Goal: Information Seeking & Learning: Learn about a topic

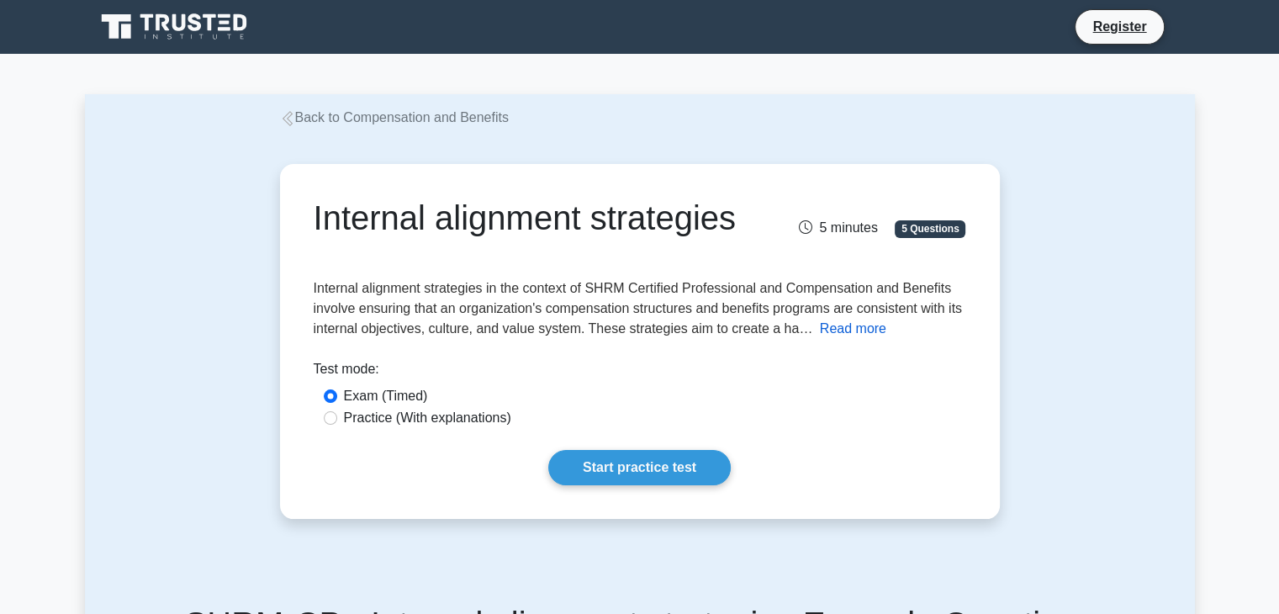
click at [848, 339] on button "Read more" at bounding box center [853, 329] width 66 height 20
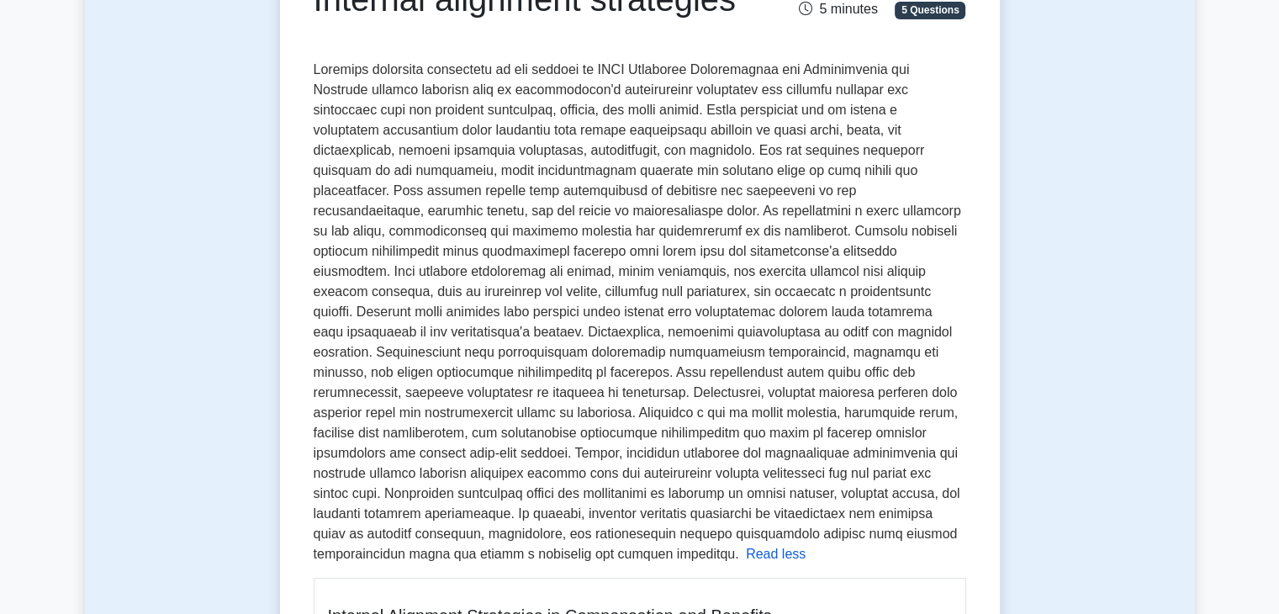
scroll to position [179, 0]
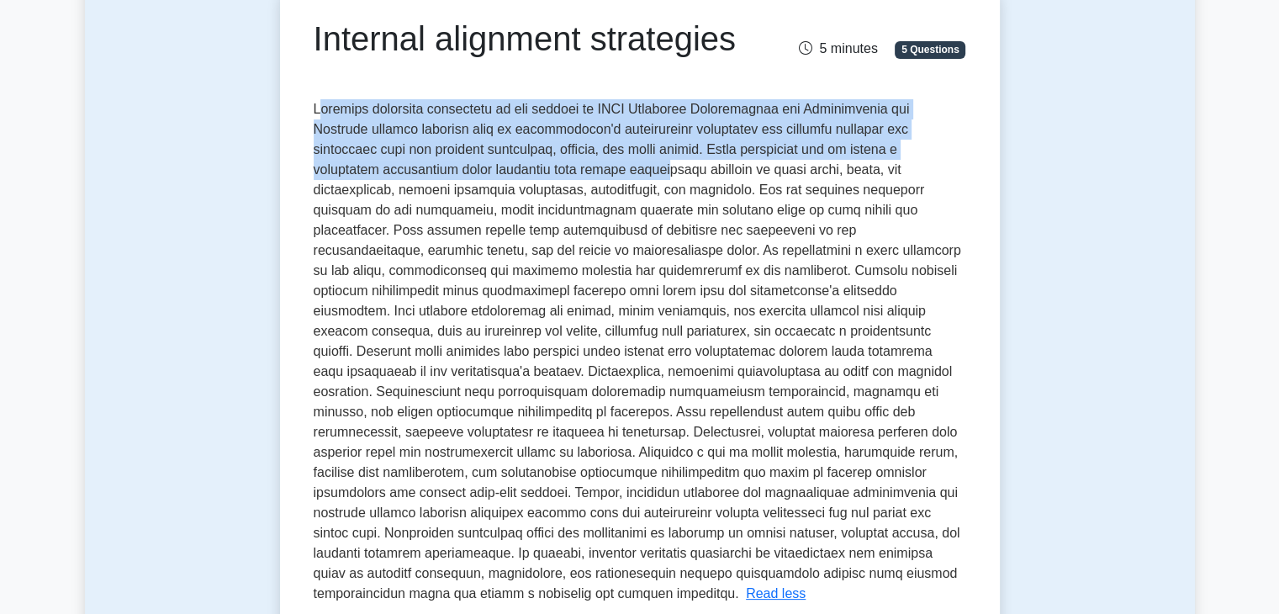
drag, startPoint x: 315, startPoint y: 143, endPoint x: 488, endPoint y: 206, distance: 183.6
click at [488, 206] on span at bounding box center [638, 351] width 648 height 499
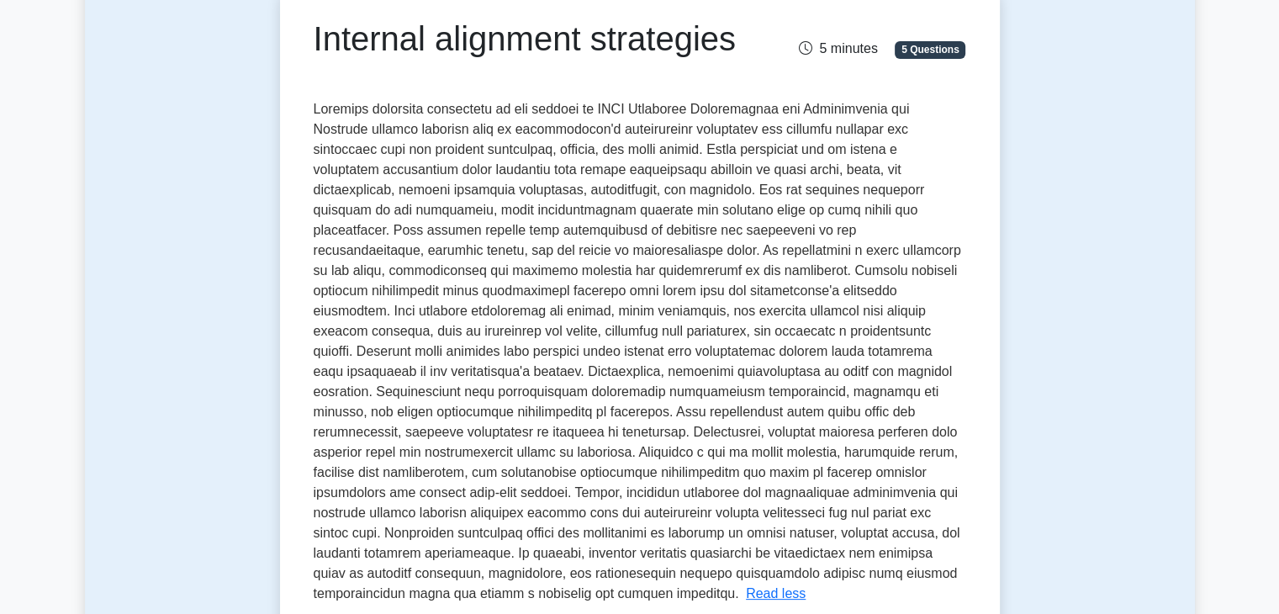
click at [742, 283] on span at bounding box center [638, 351] width 648 height 499
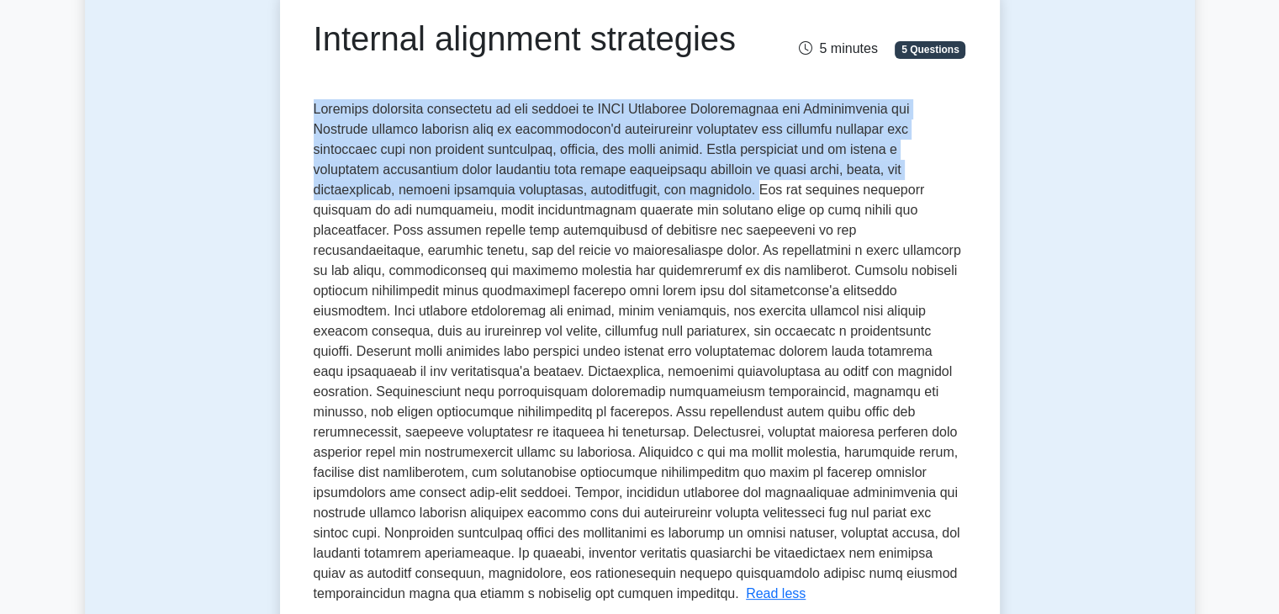
drag, startPoint x: 315, startPoint y: 148, endPoint x: 543, endPoint y: 230, distance: 242.9
click at [543, 230] on span at bounding box center [638, 351] width 648 height 499
copy span "Internal alignment strategies in the context of SHRM Certified Professional and…"
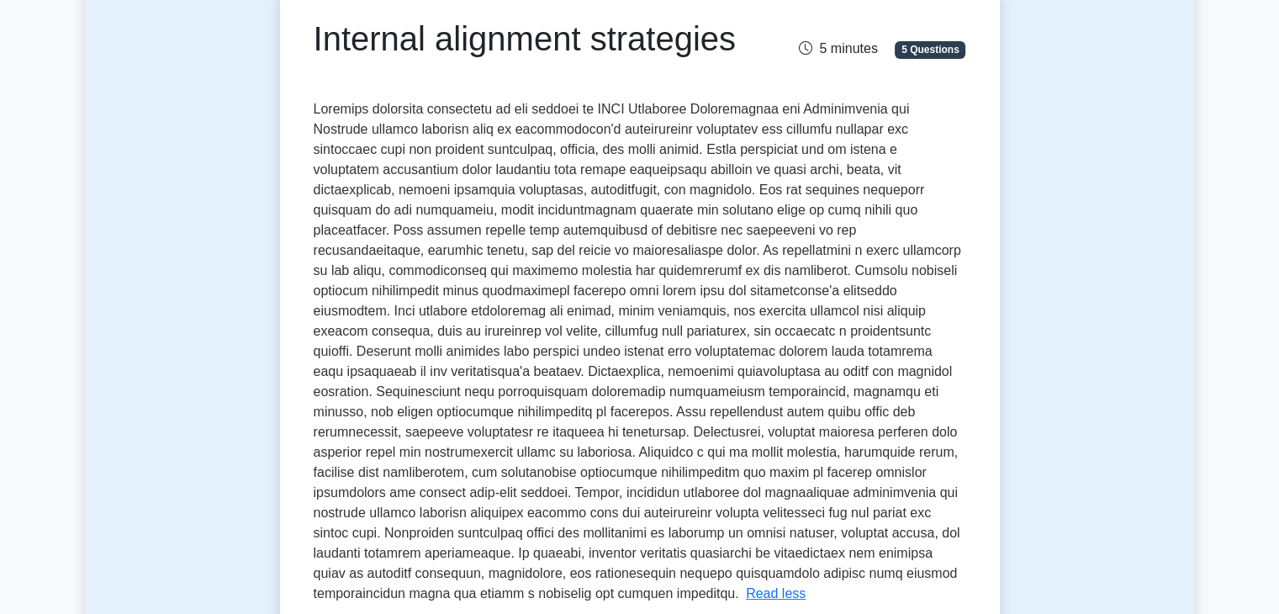
click at [604, 246] on span at bounding box center [638, 351] width 648 height 499
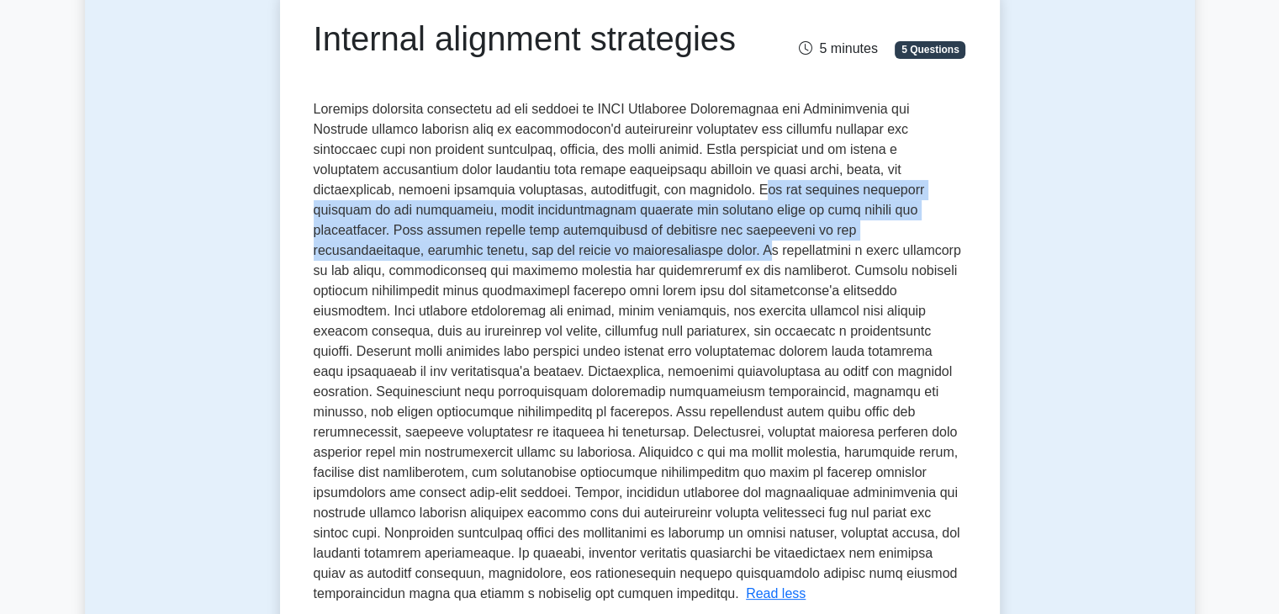
drag, startPoint x: 552, startPoint y: 232, endPoint x: 445, endPoint y: 289, distance: 121.2
click at [445, 289] on span at bounding box center [638, 351] width 648 height 499
click at [555, 249] on span at bounding box center [638, 351] width 648 height 499
drag, startPoint x: 543, startPoint y: 230, endPoint x: 441, endPoint y: 292, distance: 120.0
click at [441, 292] on span at bounding box center [638, 351] width 648 height 499
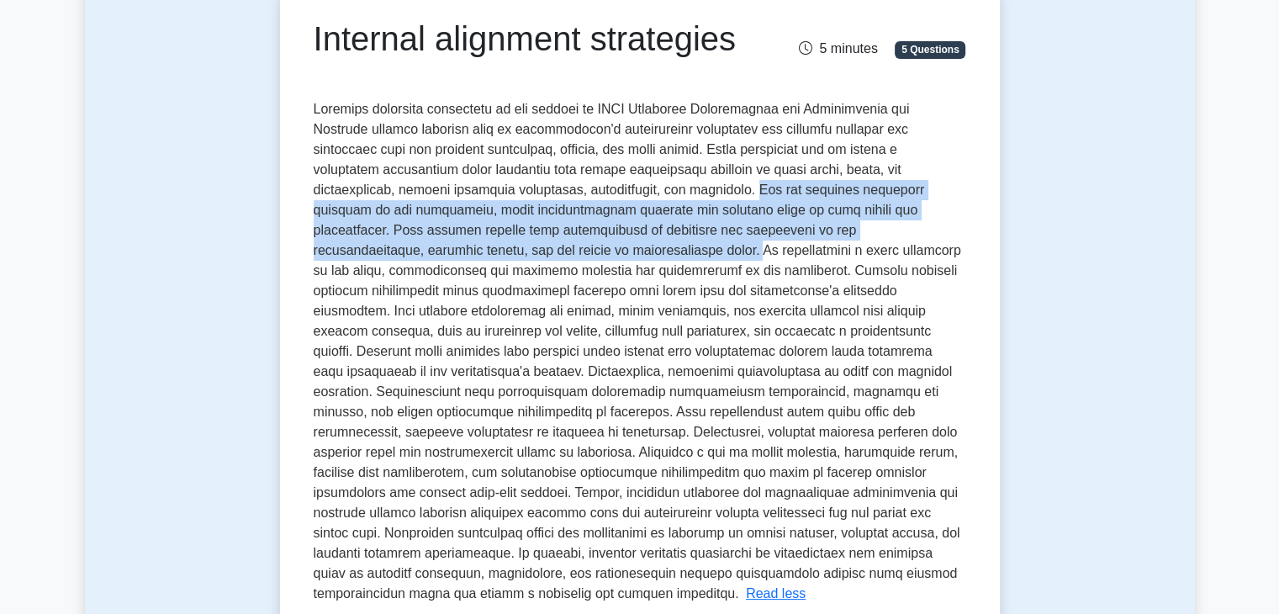
copy span "One key internal alignment strategy is job evaluation, which systematically ass…"
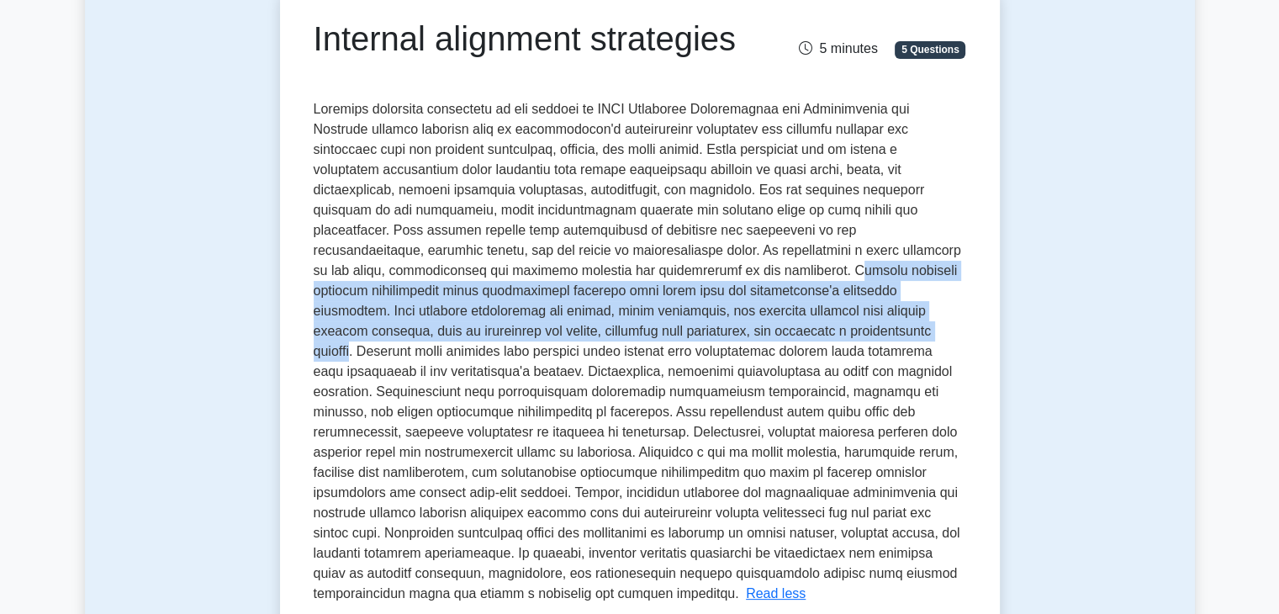
drag, startPoint x: 505, startPoint y: 315, endPoint x: 527, endPoint y: 362, distance: 52.7
click at [527, 362] on span at bounding box center [638, 351] width 648 height 499
drag, startPoint x: 496, startPoint y: 310, endPoint x: 531, endPoint y: 369, distance: 68.2
click at [531, 369] on span at bounding box center [638, 351] width 648 height 499
copy span "Another strategy involves establishing clear compensation policies that align w…"
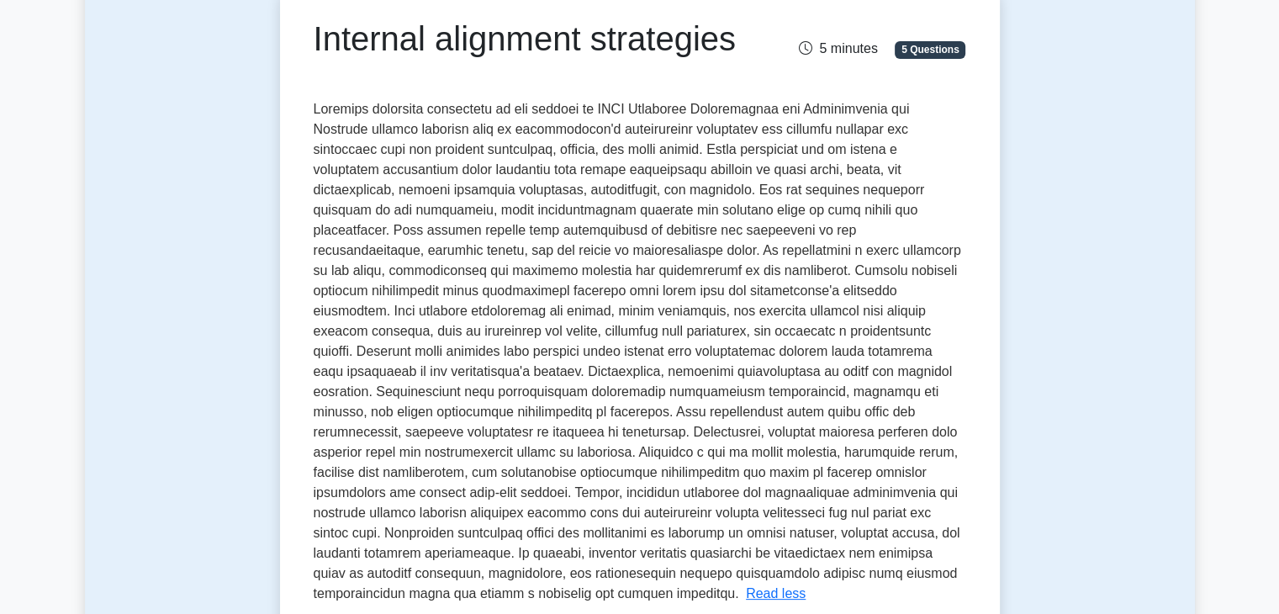
click at [741, 436] on span at bounding box center [638, 351] width 648 height 499
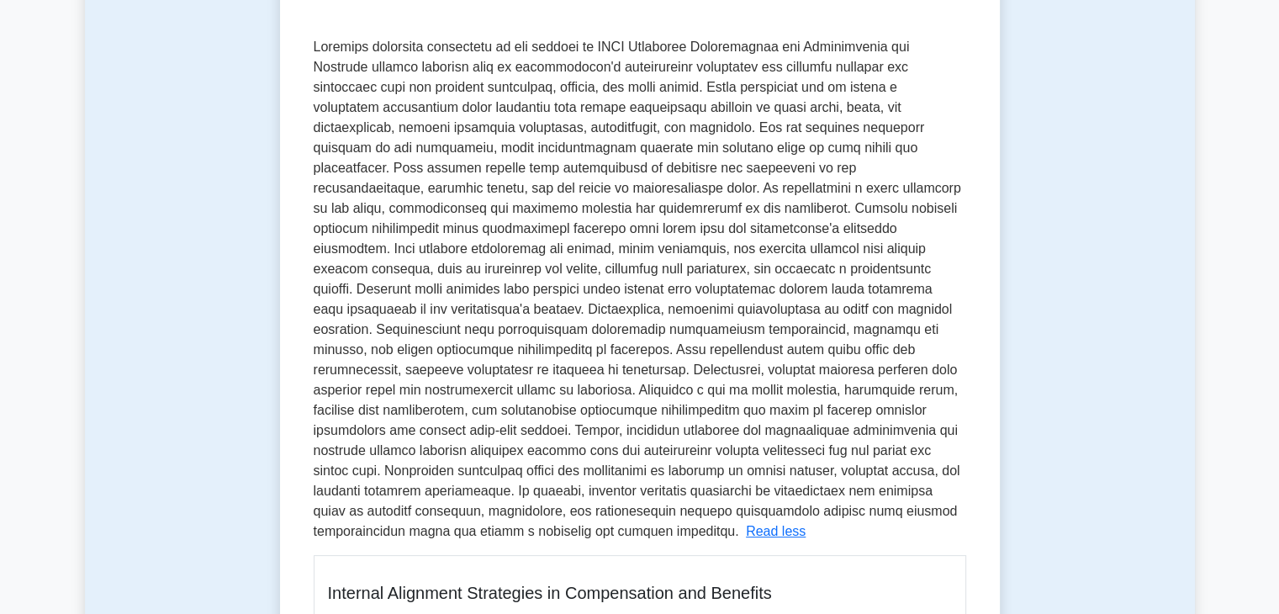
scroll to position [289, 0]
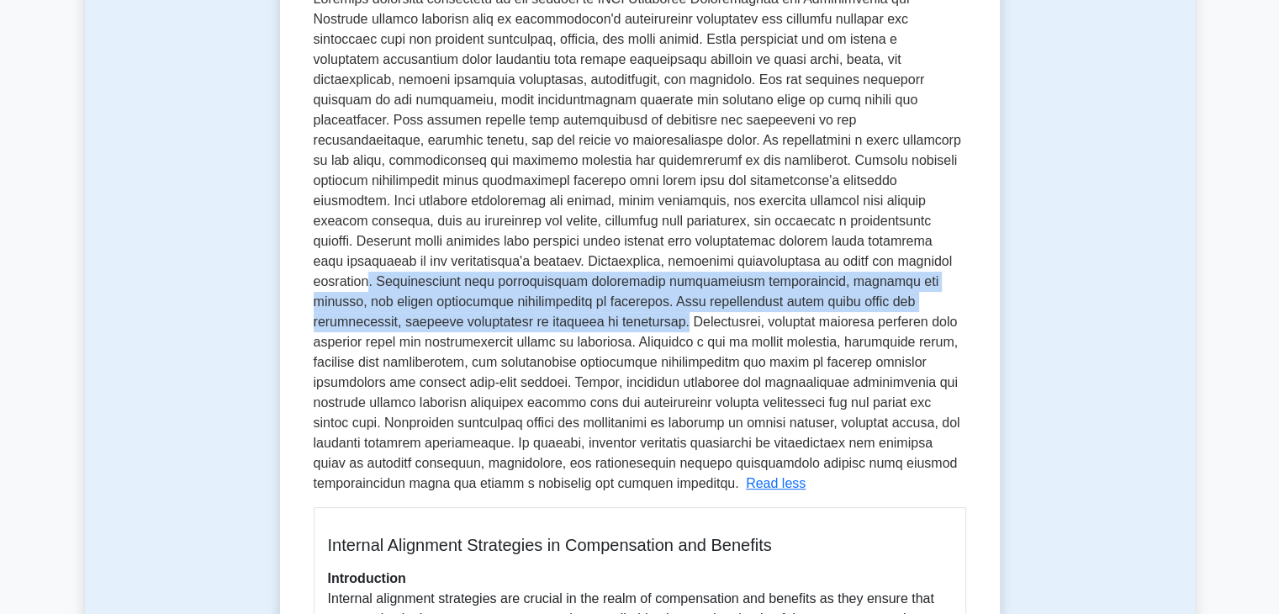
drag, startPoint x: 470, startPoint y: 307, endPoint x: 706, endPoint y: 337, distance: 238.3
click at [706, 337] on span at bounding box center [638, 241] width 648 height 499
copy span ". Organizations must transparently communicate compensation philosophies, crite…"
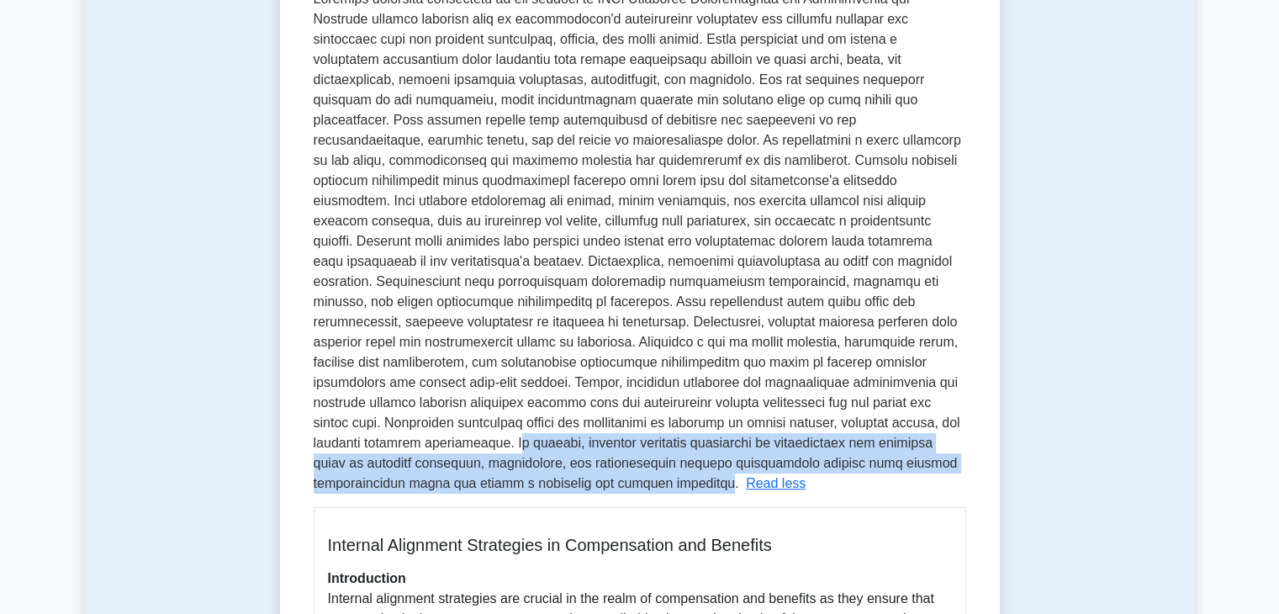
drag, startPoint x: 513, startPoint y: 466, endPoint x: 717, endPoint y: 499, distance: 206.1
click at [717, 490] on span at bounding box center [638, 241] width 648 height 499
copy span "n summary, internal alignment strategies in compensation and benefits focus on …"
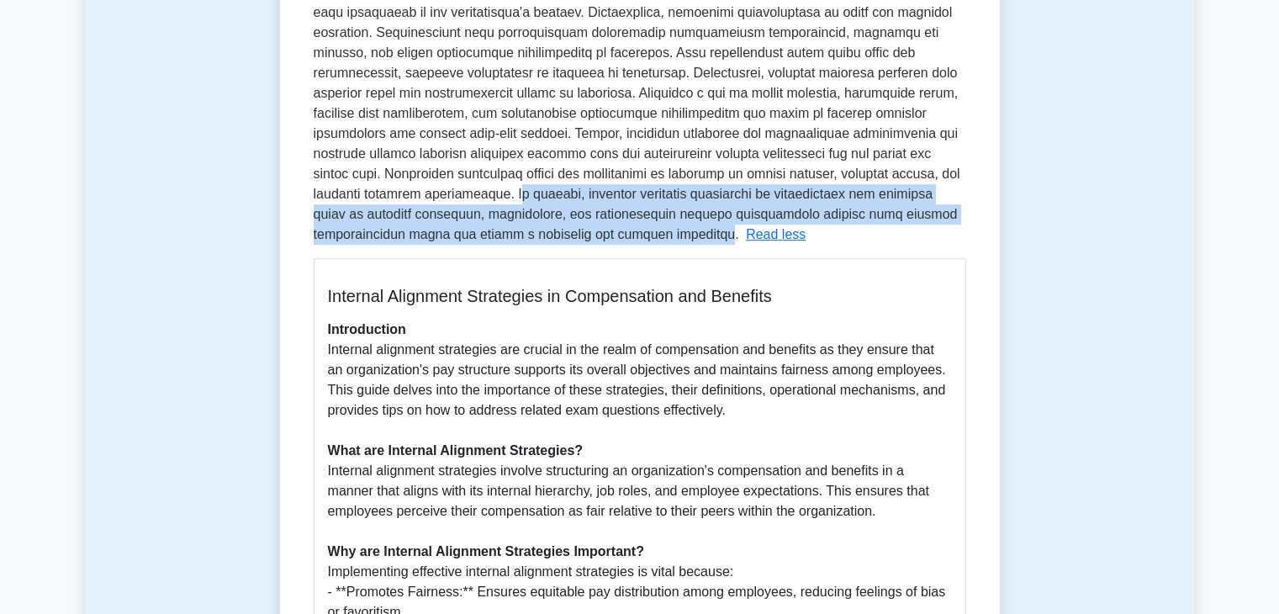
scroll to position [540, 0]
